Goal: Task Accomplishment & Management: Complete application form

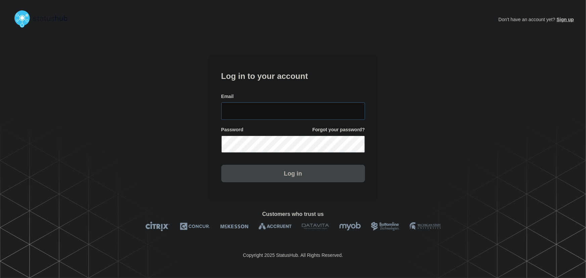
type input "[PERSON_NAME][EMAIL_ADDRESS][PERSON_NAME][DOMAIN_NAME]"
drag, startPoint x: 287, startPoint y: 106, endPoint x: 277, endPoint y: 89, distance: 19.7
click at [287, 105] on input "[PERSON_NAME][EMAIL_ADDRESS][PERSON_NAME][DOMAIN_NAME]" at bounding box center [293, 110] width 144 height 17
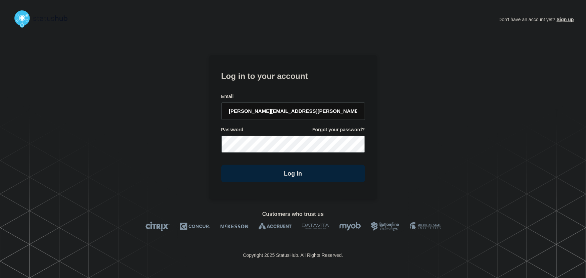
drag, startPoint x: 276, startPoint y: 84, endPoint x: 328, endPoint y: 122, distance: 64.6
click at [276, 84] on form "Log in to your account Email [PERSON_NAME][EMAIL_ADDRESS][PERSON_NAME][DOMAIN_N…" at bounding box center [293, 125] width 144 height 113
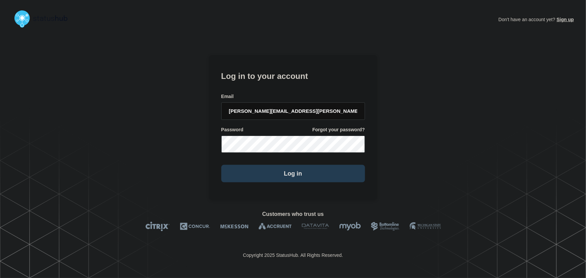
click at [306, 176] on button "Log in" at bounding box center [293, 173] width 144 height 17
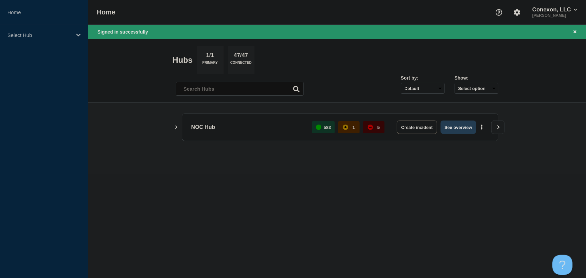
click at [461, 130] on button "See overview" at bounding box center [458, 126] width 36 height 13
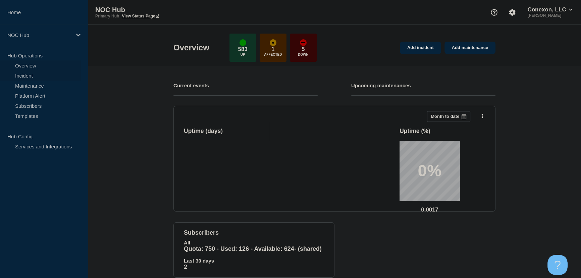
click at [27, 76] on link "Incident" at bounding box center [40, 75] width 81 height 10
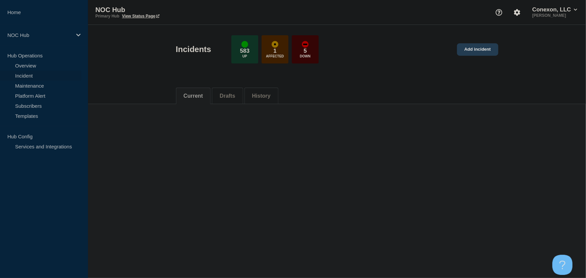
click at [468, 50] on link "Add incident" at bounding box center [477, 49] width 41 height 12
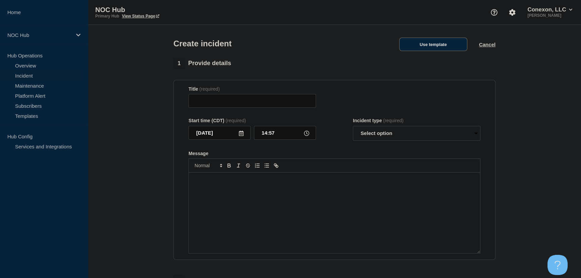
click at [431, 48] on button "Use template" at bounding box center [433, 44] width 68 height 13
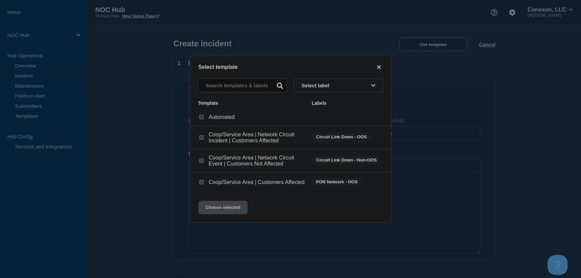
click at [200, 160] on input "Coop/Service Area | Network Circuit Event | Customers Not Affected checkbox" at bounding box center [201, 160] width 4 height 4
checkbox input "true"
click at [222, 211] on button "Choose selected" at bounding box center [222, 207] width 49 height 13
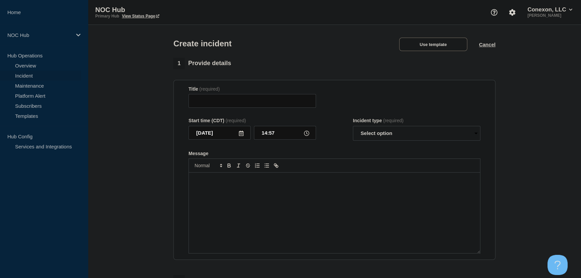
type input "Coop/Service Area | Network Circuit Event | Customers Not Affected"
select select "investigating"
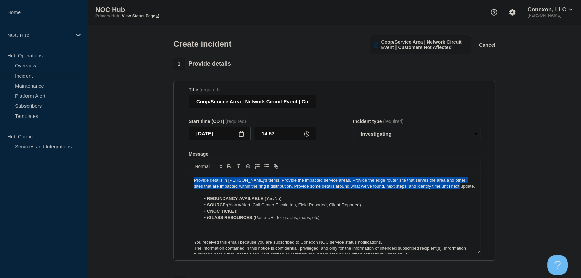
drag, startPoint x: 453, startPoint y: 190, endPoint x: 139, endPoint y: 165, distance: 314.4
click at [139, 165] on section "1 Provide details Title (required) Coop/Service Area | Network Circuit Event | …" at bounding box center [334, 250] width 493 height 384
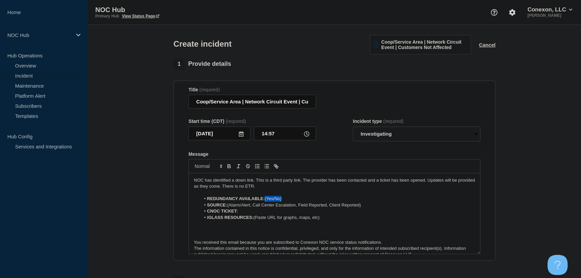
drag, startPoint x: 266, startPoint y: 200, endPoint x: 290, endPoint y: 198, distance: 23.9
click at [290, 198] on li "REDUNDANCY AVAILABLE: (Yes/No)" at bounding box center [338, 199] width 275 height 6
drag, startPoint x: 367, startPoint y: 206, endPoint x: 229, endPoint y: 207, distance: 137.9
click at [229, 207] on li "SOURCE: (Alarm/Alert, Call Center Escalation, Field Reported, Client Reported)" at bounding box center [338, 205] width 275 height 6
click at [248, 211] on li "CNOC TICKET:" at bounding box center [338, 211] width 275 height 6
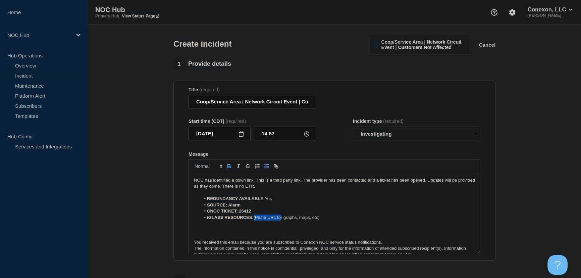
drag, startPoint x: 254, startPoint y: 220, endPoint x: 281, endPoint y: 220, distance: 26.9
click at [281, 220] on li "iGLASS RESOURCES: (Paste URL for graphs, maps, etc)" at bounding box center [338, 217] width 275 height 6
click at [279, 214] on li "CNOC TICKET: 26412" at bounding box center [338, 211] width 275 height 6
drag, startPoint x: 326, startPoint y: 218, endPoint x: 255, endPoint y: 220, distance: 71.5
click at [255, 220] on li "iGLASS RESOURCES: (Paste URL for graphs, maps, etc)" at bounding box center [338, 217] width 275 height 6
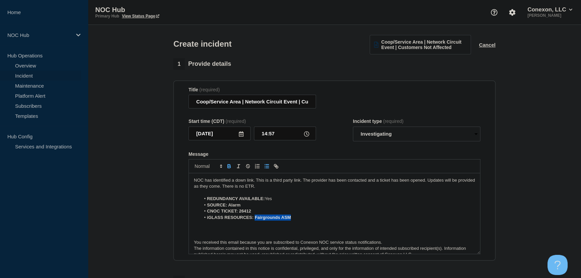
drag, startPoint x: 255, startPoint y: 218, endPoint x: 333, endPoint y: 220, distance: 77.2
click at [333, 220] on li "iGLASS RESOURCES: Fairgrounds ASM" at bounding box center [338, 217] width 275 height 6
click at [276, 168] on icon "Toggle link" at bounding box center [277, 167] width 2 height 2
paste input "https://noc.iglass.net/jglass/network/conexon-connect/mach/6733"
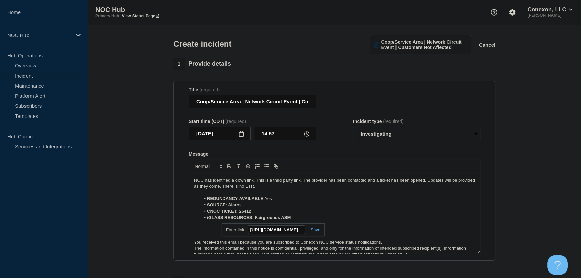
type input "https://noc.iglass.net/jglass/network/conexon-connect/mach/6733"
click at [314, 230] on link at bounding box center [312, 229] width 15 height 5
click at [258, 229] on p "Message" at bounding box center [334, 230] width 281 height 6
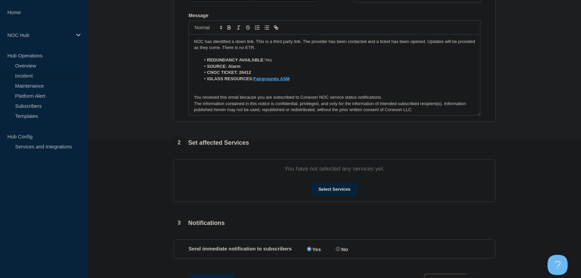
scroll to position [152, 0]
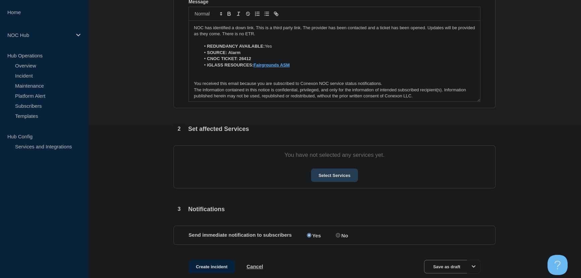
click at [343, 180] on button "Select Services" at bounding box center [334, 174] width 47 height 13
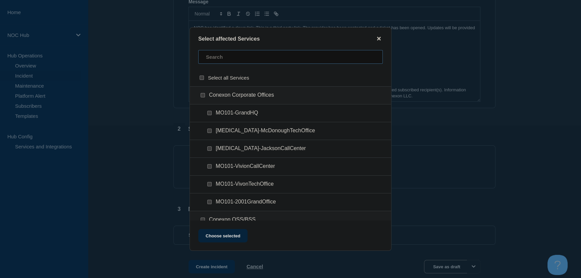
click at [211, 55] on input "text" at bounding box center [290, 57] width 185 height 14
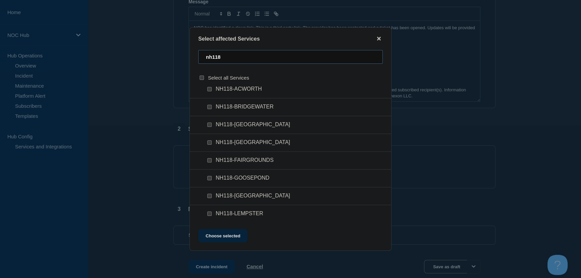
scroll to position [0, 0]
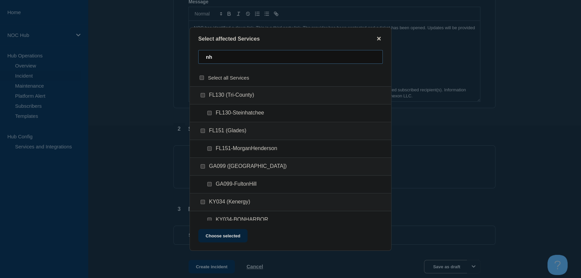
type input "n"
type input "d"
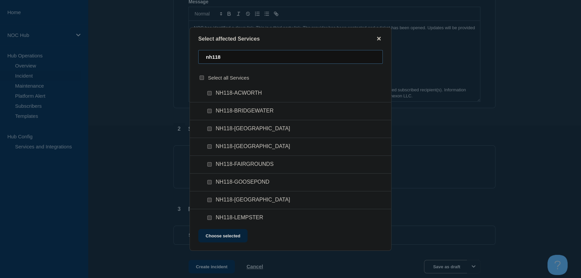
scroll to position [30, 0]
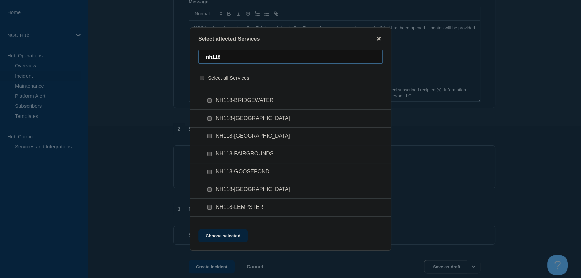
type input "nh118"
click at [208, 152] on div at bounding box center [211, 154] width 10 height 7
click at [209, 155] on input "NH118-FAIRGROUNDS checkbox" at bounding box center [209, 154] width 4 height 4
checkbox input "true"
click at [235, 236] on button "Choose selected" at bounding box center [222, 235] width 49 height 13
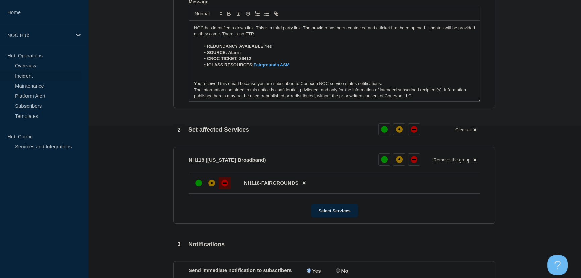
click at [226, 183] on div "down" at bounding box center [225, 182] width 4 height 1
click at [213, 184] on div "affected" at bounding box center [211, 183] width 7 height 7
click at [227, 205] on div "Select Services" at bounding box center [335, 210] width 292 height 13
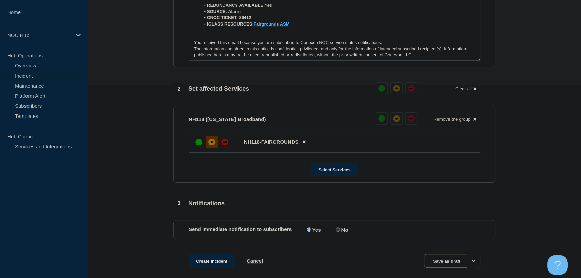
scroll to position [228, 0]
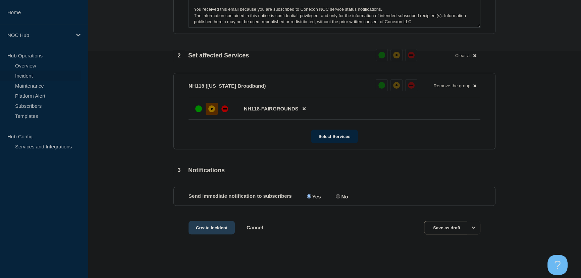
click at [212, 228] on button "Create incident" at bounding box center [212, 227] width 46 height 13
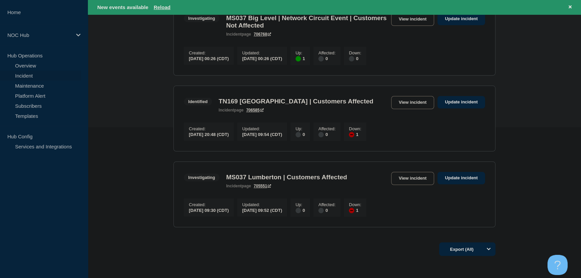
scroll to position [152, 0]
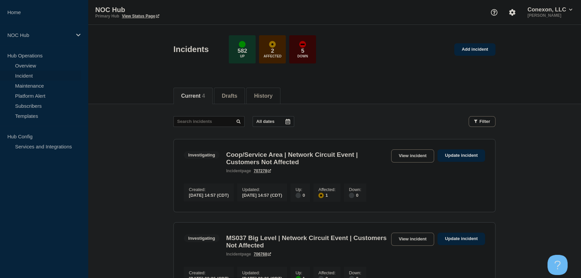
scroll to position [30, 0]
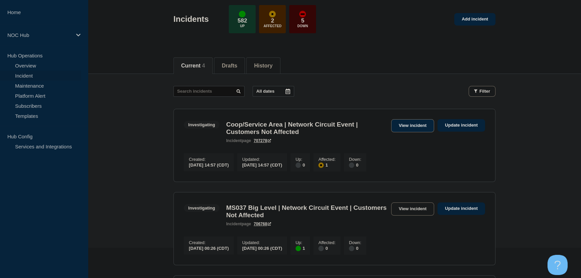
drag, startPoint x: 404, startPoint y: 124, endPoint x: 397, endPoint y: 124, distance: 6.7
click at [404, 124] on link "View incident" at bounding box center [412, 125] width 43 height 13
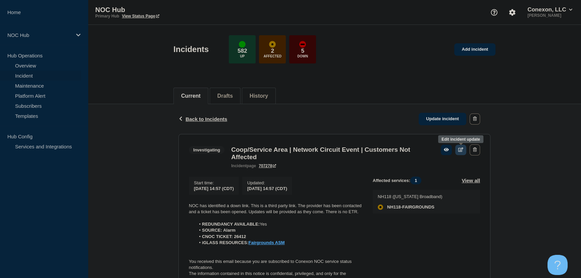
click at [458, 151] on icon at bounding box center [460, 149] width 5 height 4
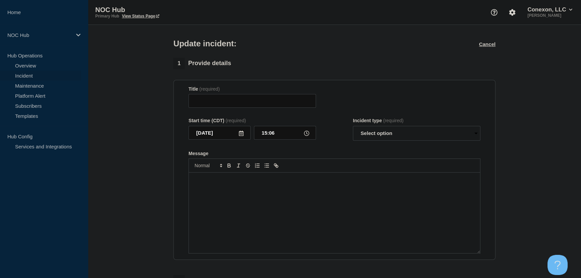
type input "Coop/Service Area | Network Circuit Event | Customers Not Affected"
type input "14:57"
select select "investigating"
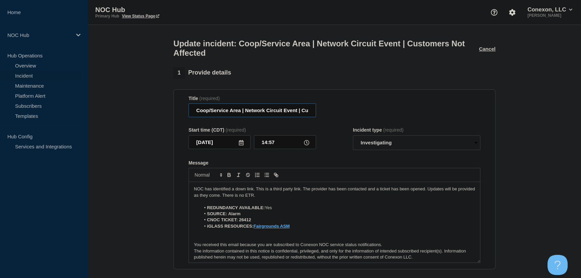
drag, startPoint x: 239, startPoint y: 114, endPoint x: 168, endPoint y: 117, distance: 71.5
click at [168, 117] on section "1 Provide details Title (required) Coop/Service Area | Network Circuit Event | …" at bounding box center [334, 277] width 493 height 420
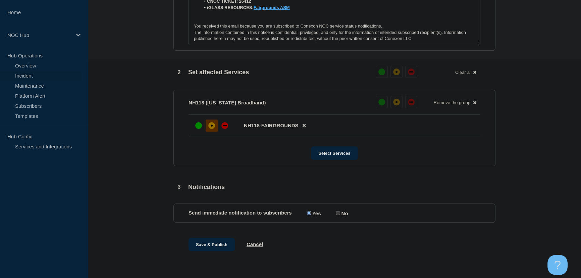
scroll to position [222, 0]
type input "NH118 New Hampshire | Network Circuit Event | Customers Not Affected"
click at [221, 242] on button "Save & Publish" at bounding box center [212, 244] width 46 height 13
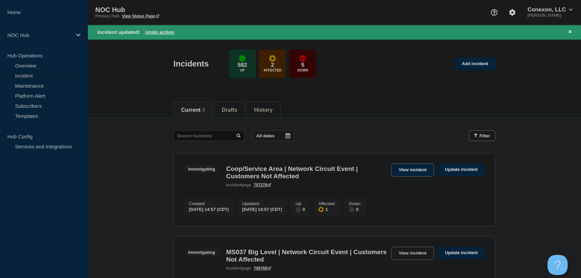
click at [422, 171] on link "View incident" at bounding box center [412, 169] width 43 height 13
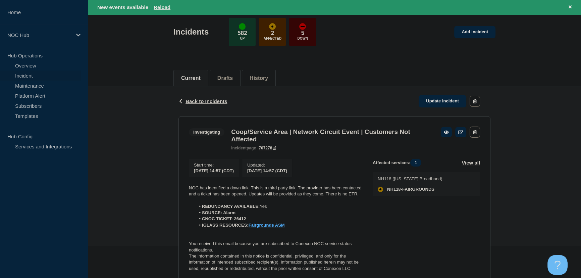
scroll to position [60, 0]
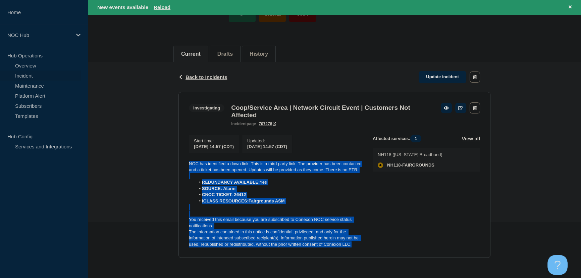
drag, startPoint x: 358, startPoint y: 245, endPoint x: 188, endPoint y: 162, distance: 189.1
click at [188, 162] on section "Investigating Coop/Service Area | Network Circuit Event | Customers Not Affecte…" at bounding box center [335, 175] width 312 height 166
drag, startPoint x: 315, startPoint y: 199, endPoint x: 307, endPoint y: 201, distance: 8.1
click at [315, 199] on li "iGLASS RESOURCES: Fairgrounds ASM" at bounding box center [279, 201] width 167 height 6
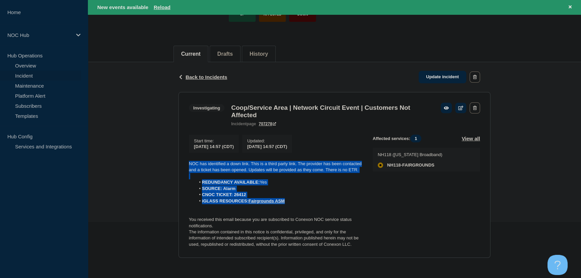
drag, startPoint x: 296, startPoint y: 203, endPoint x: 174, endPoint y: 163, distance: 128.1
click at [174, 163] on div "Back Back to Incidents Update incident Investigating Coop/Service Area | Networ…" at bounding box center [335, 165] width 322 height 206
copy div "NOC has identified a down link. This is a third party link. The provider has be…"
